Goal: Task Accomplishment & Management: Manage account settings

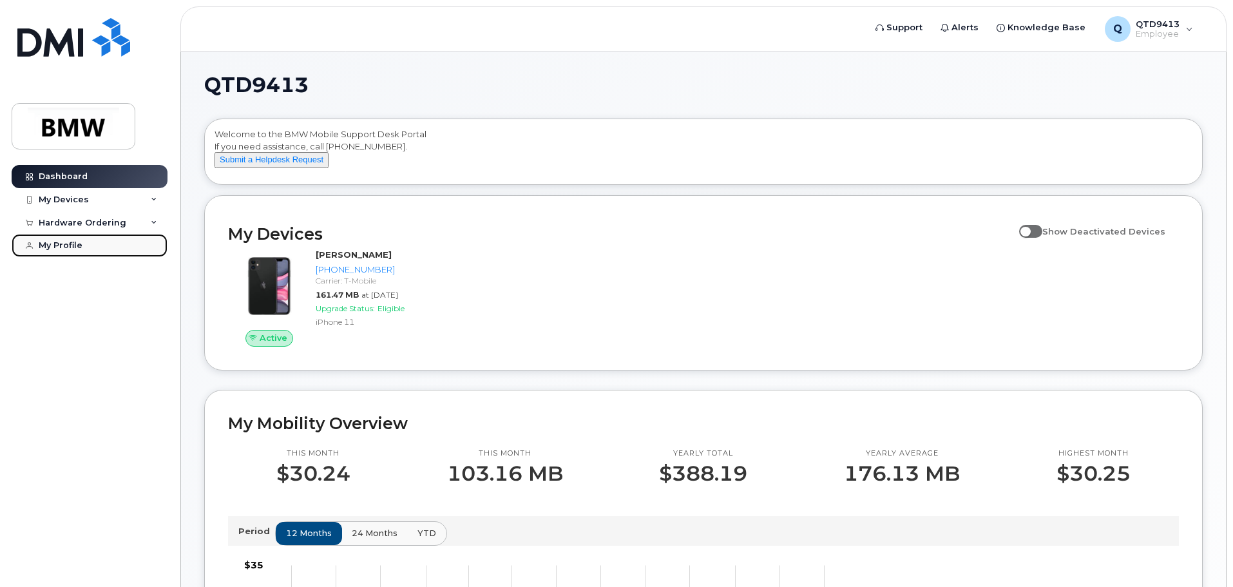
click at [66, 243] on div "My Profile" at bounding box center [61, 245] width 44 height 10
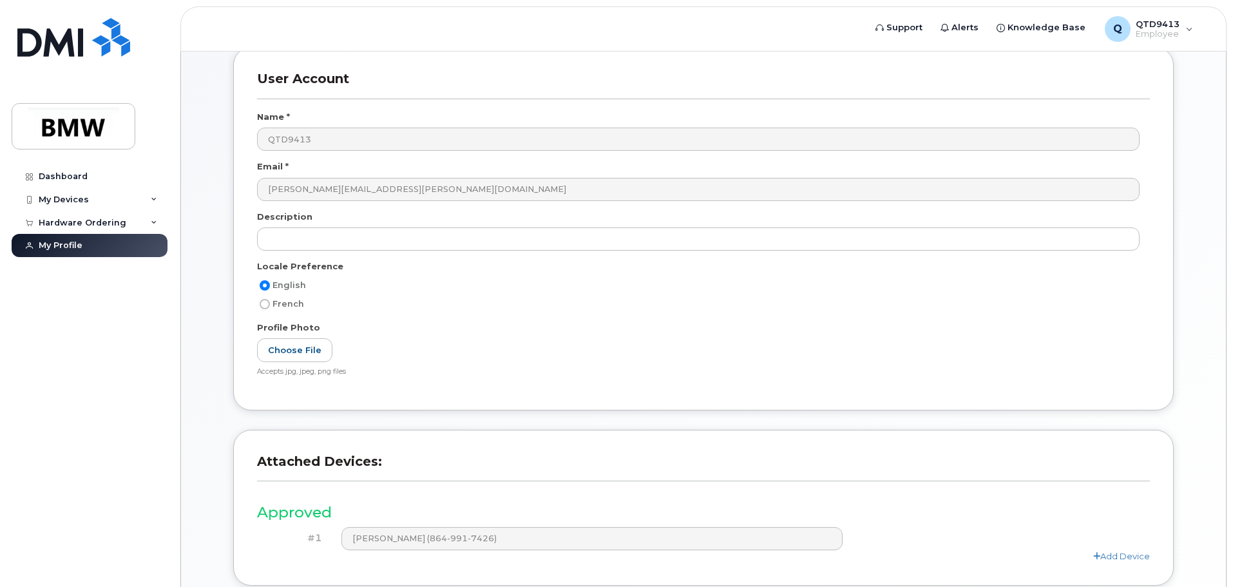
scroll to position [178, 0]
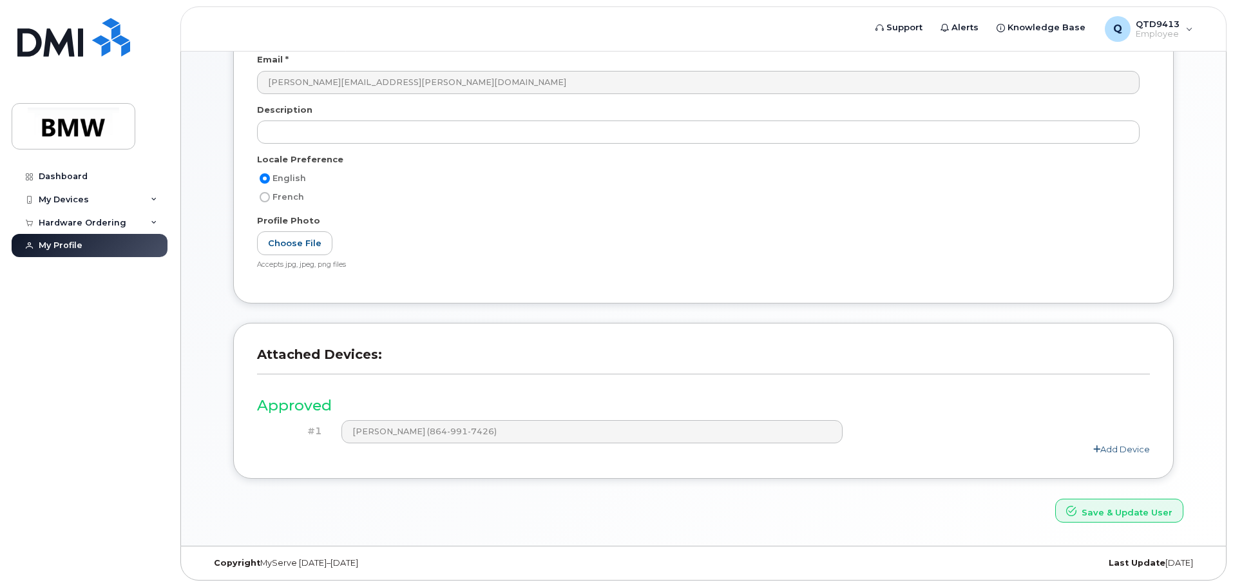
click at [1116, 445] on link "Add Device" at bounding box center [1121, 449] width 57 height 10
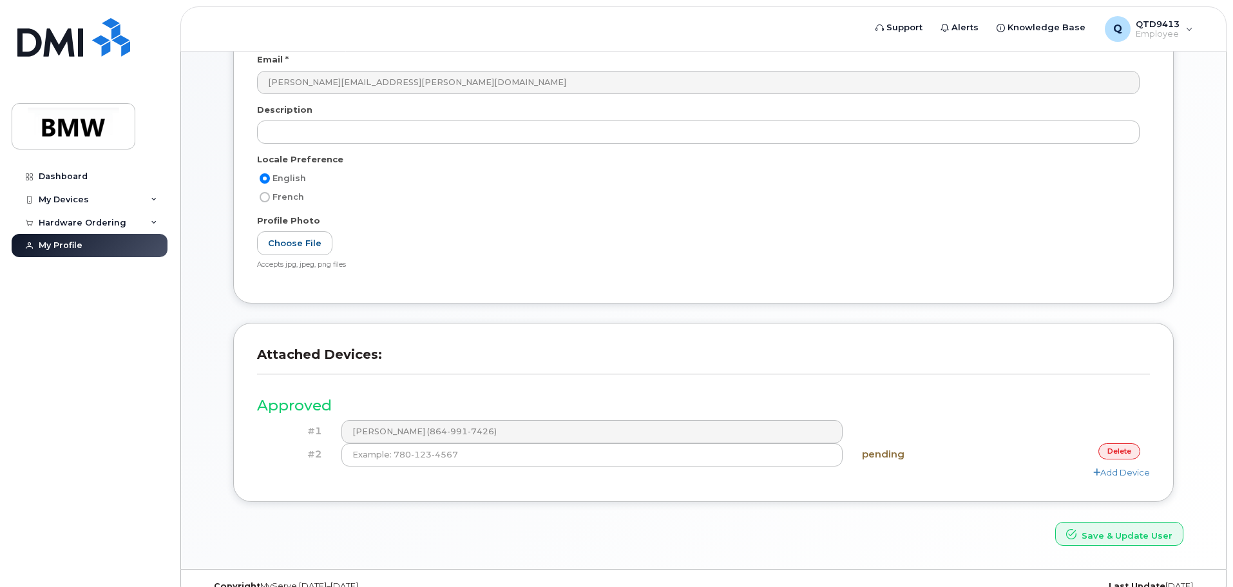
click at [1125, 449] on link "delete" at bounding box center [1119, 451] width 42 height 16
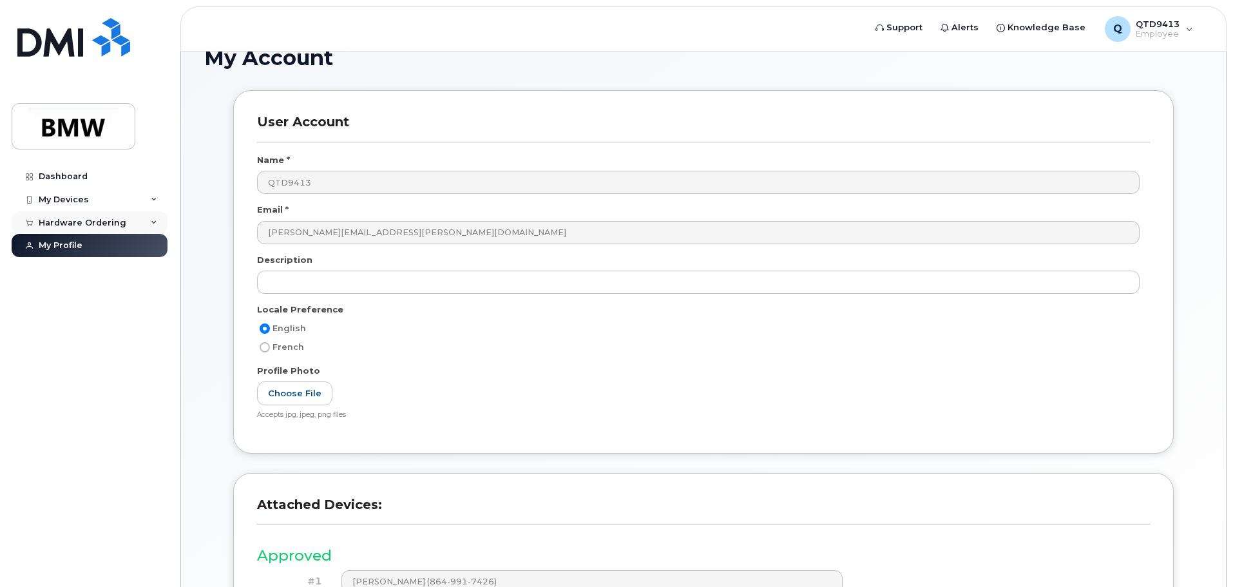
scroll to position [0, 0]
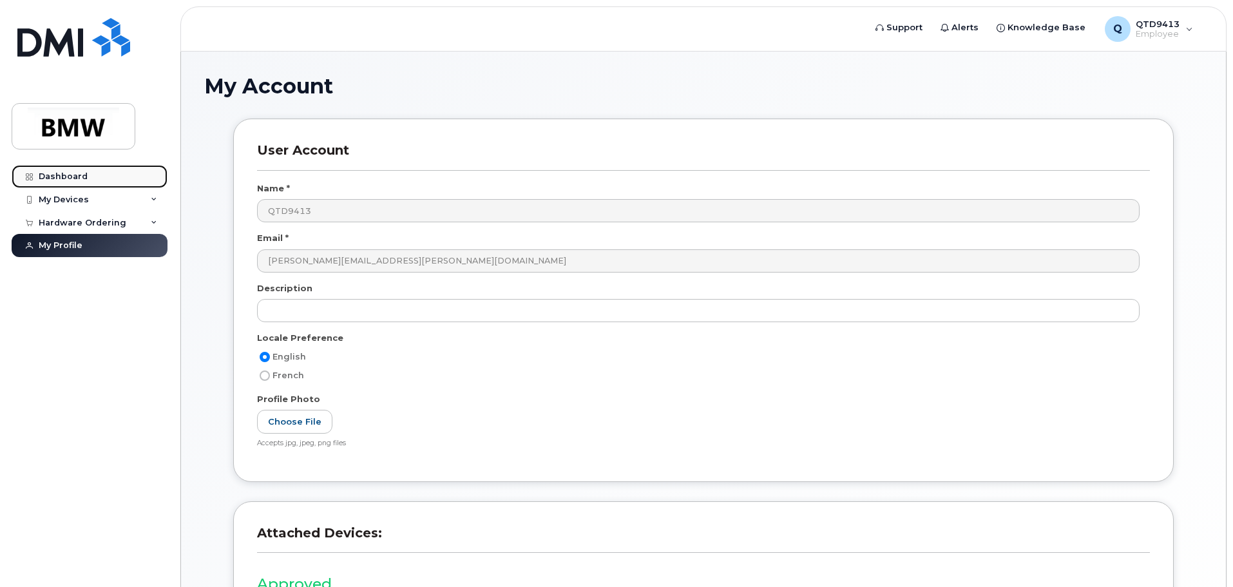
click at [73, 173] on div "Dashboard" at bounding box center [63, 176] width 49 height 10
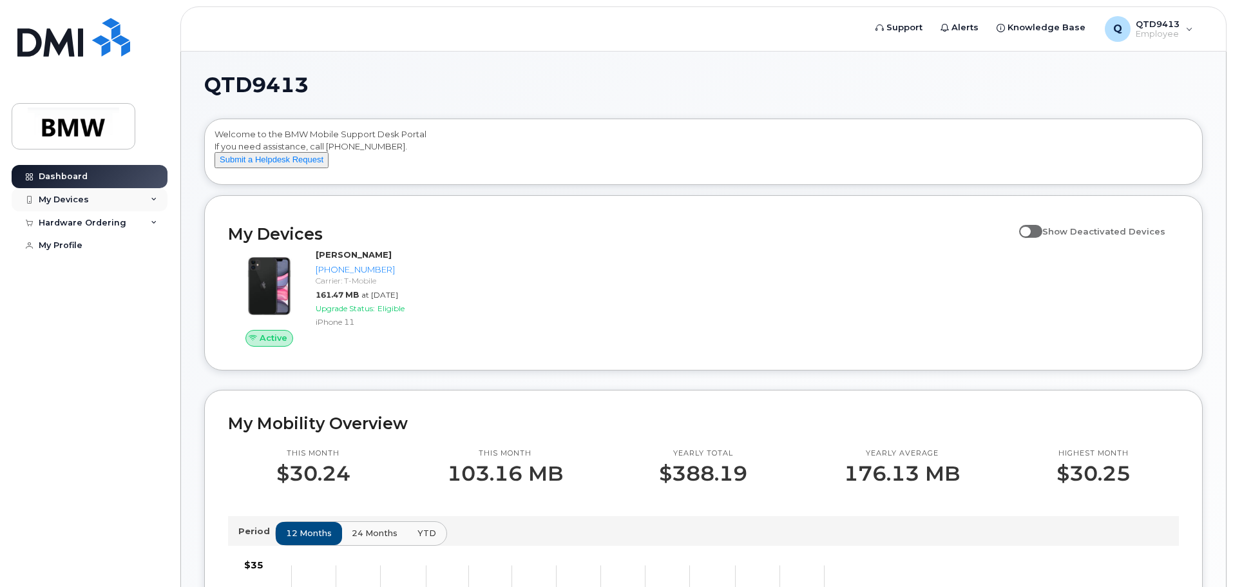
click at [106, 192] on div "My Devices" at bounding box center [90, 199] width 156 height 23
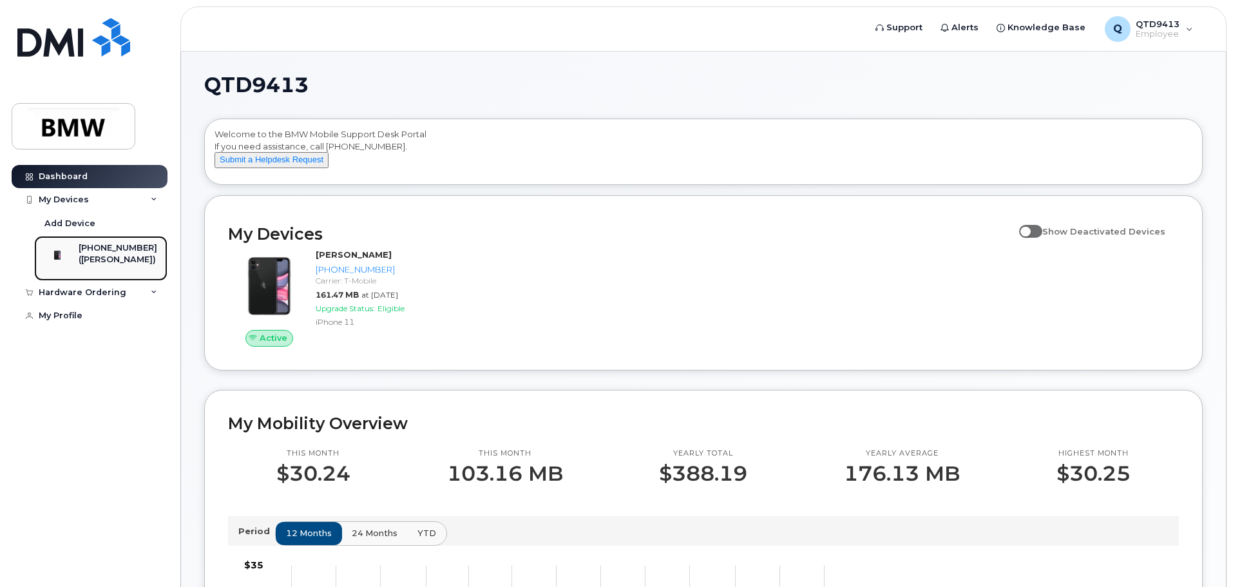
click at [111, 246] on div "[PHONE_NUMBER]" at bounding box center [118, 248] width 79 height 12
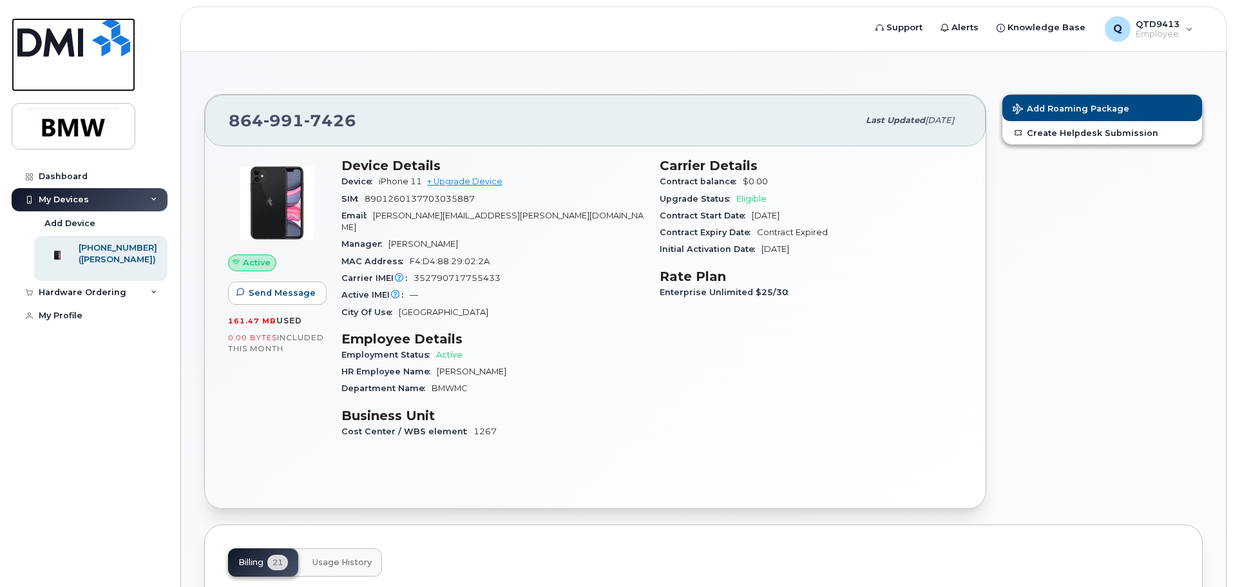
click at [77, 37] on img at bounding box center [73, 37] width 113 height 39
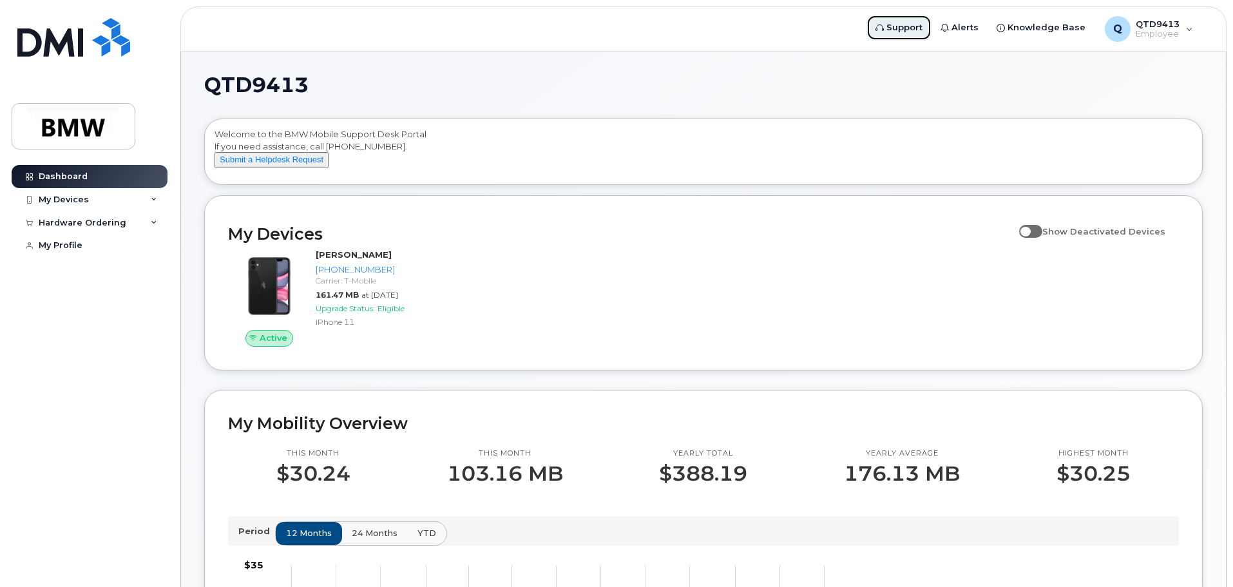
click at [904, 27] on span "Support" at bounding box center [904, 27] width 36 height 13
click at [895, 28] on link "Support" at bounding box center [898, 28] width 65 height 26
click at [906, 24] on span "Support" at bounding box center [904, 27] width 36 height 13
click at [1133, 30] on div "QTD9413 Employee" at bounding box center [1155, 29] width 49 height 21
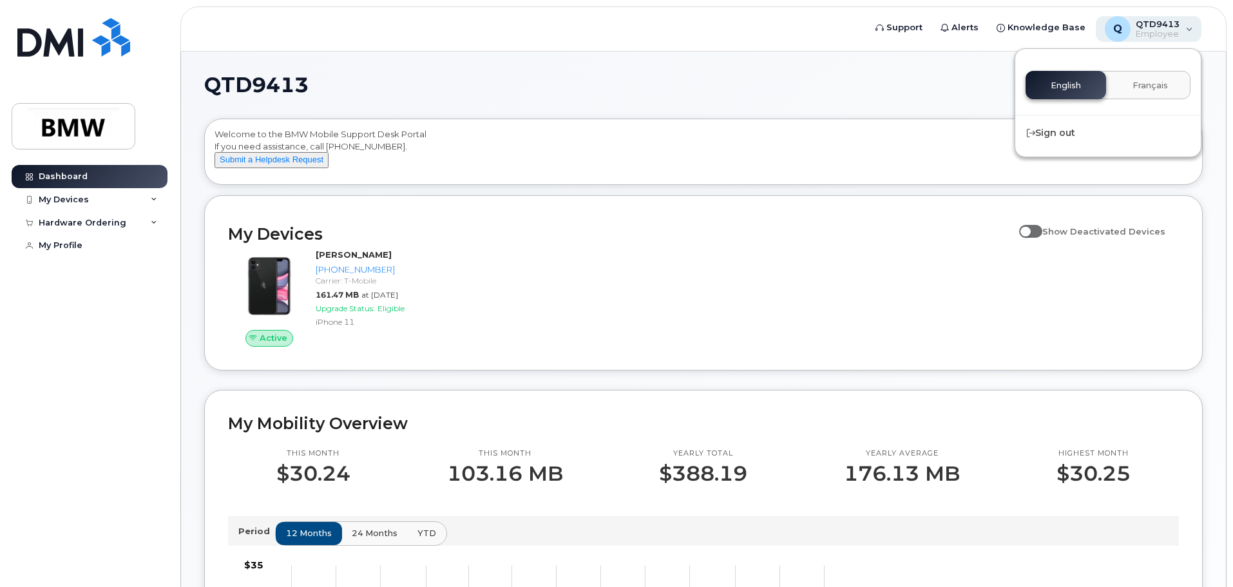
click at [1133, 30] on div "QTD9413 Employee" at bounding box center [1155, 29] width 49 height 21
